Goal: Task Accomplishment & Management: Use online tool/utility

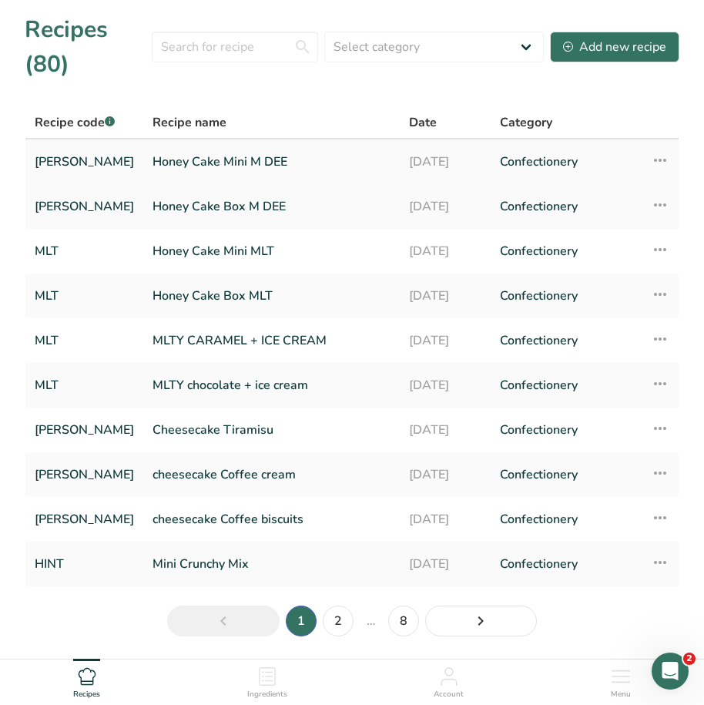
click at [163, 159] on link "Honey Cake Mini M DEE" at bounding box center [272, 162] width 238 height 32
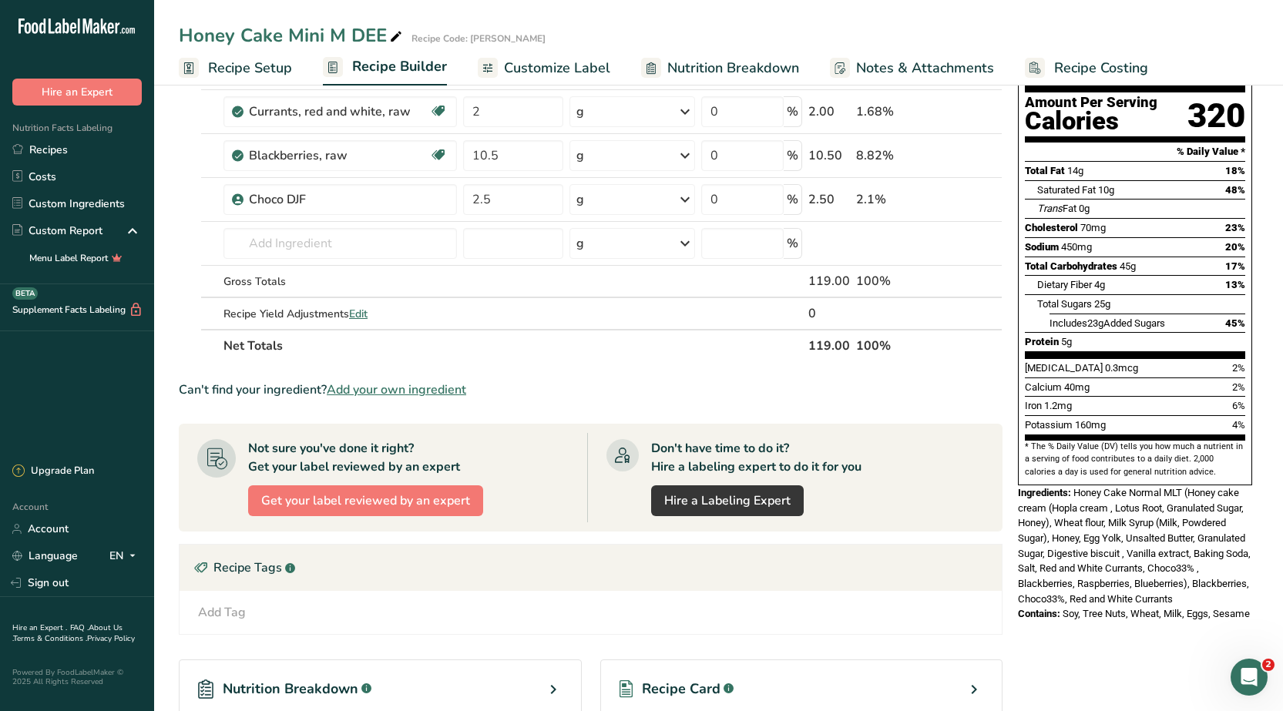
scroll to position [154, 0]
drag, startPoint x: 1169, startPoint y: 435, endPoint x: 1033, endPoint y: 436, distance: 135.6
click at [704, 440] on section "* The % Daily Value (DV) tells you how much a nutrient in a serving of food con…" at bounding box center [1135, 459] width 220 height 38
drag, startPoint x: 1030, startPoint y: 409, endPoint x: 1224, endPoint y: 438, distance: 195.6
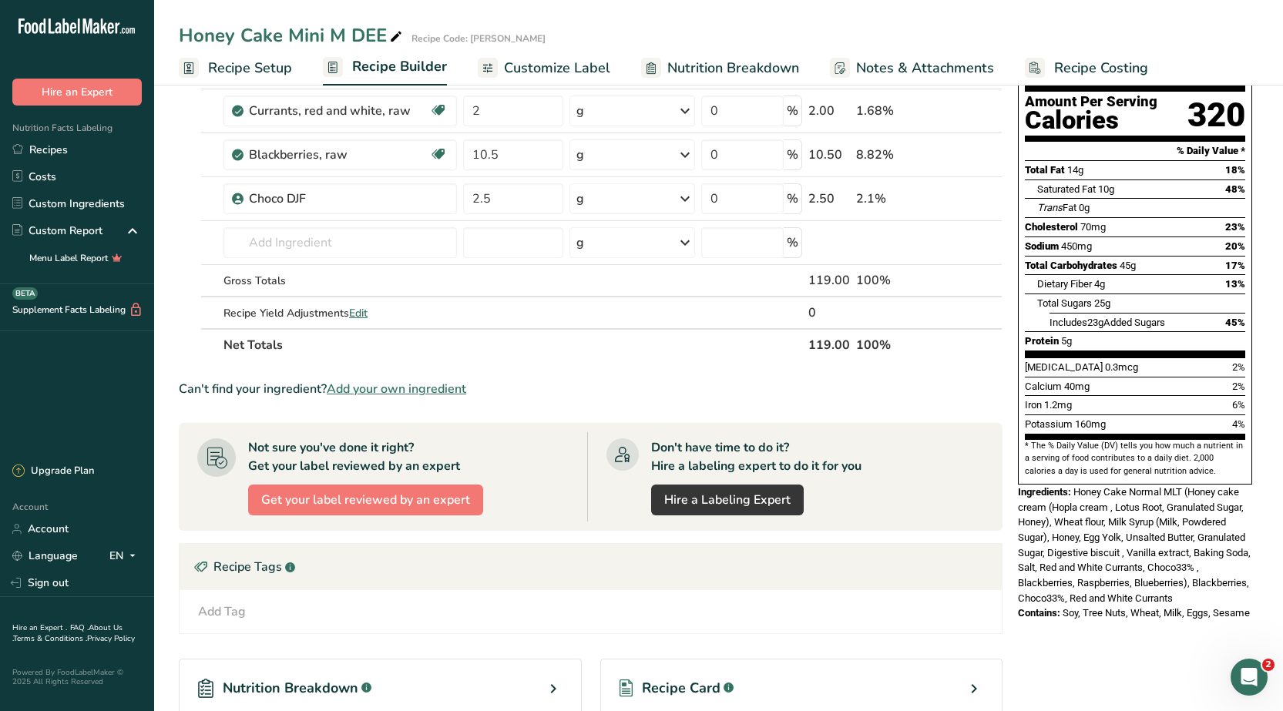
click at [704, 440] on section "* The % Daily Value (DV) tells you how much a nutrient in a serving of food con…" at bounding box center [1135, 459] width 220 height 38
copy section "The % Daily Value (DV) tells you how much a nutrient in a serving of food contr…"
